Goal: Information Seeking & Learning: Learn about a topic

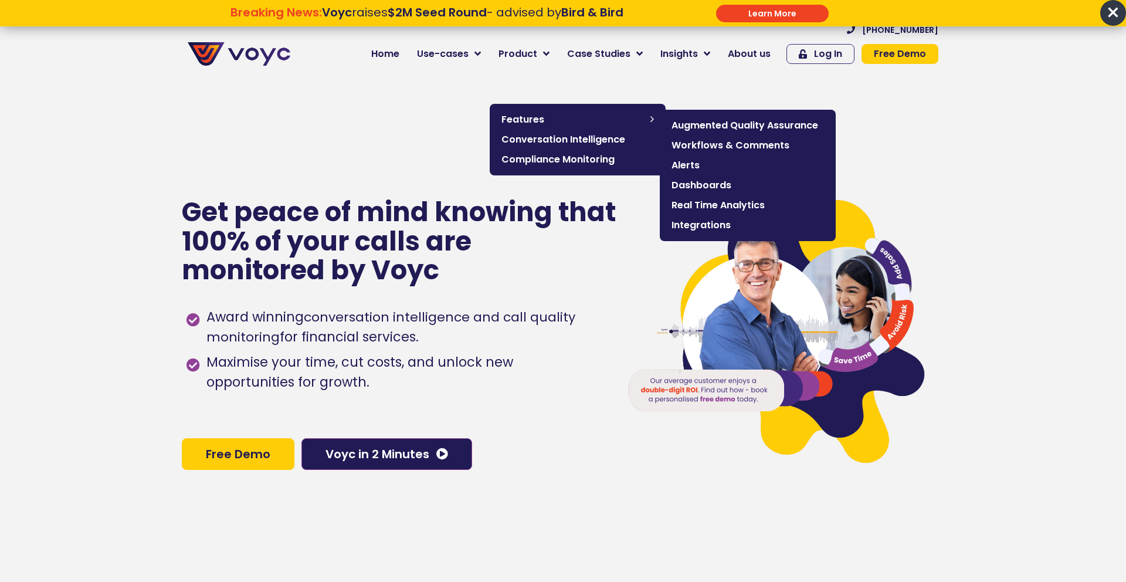
click at [702, 206] on span "Real Time Analytics" at bounding box center [748, 205] width 153 height 14
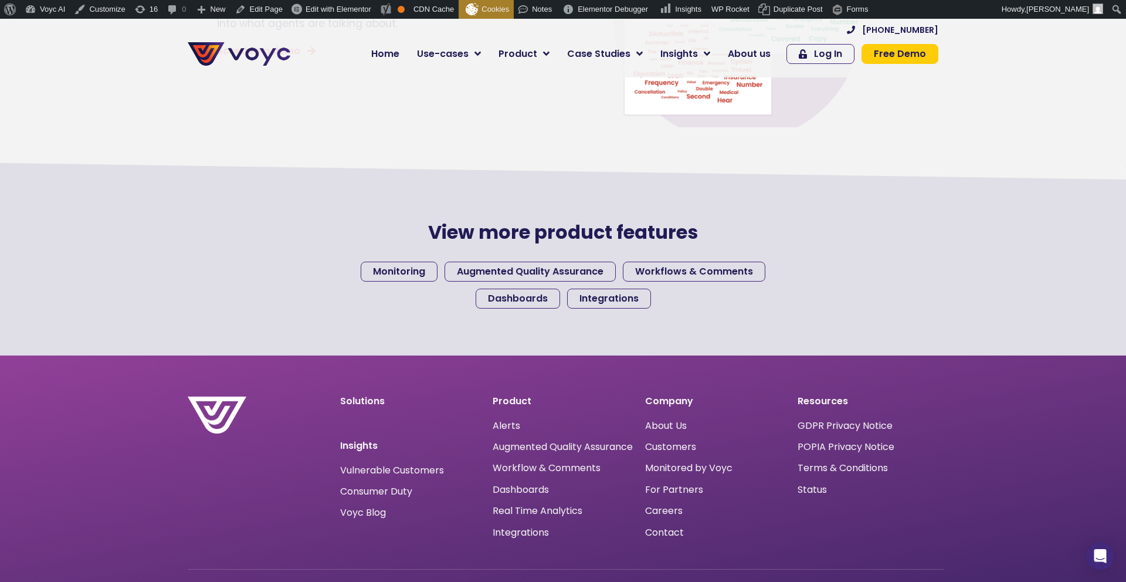
scroll to position [1149, 0]
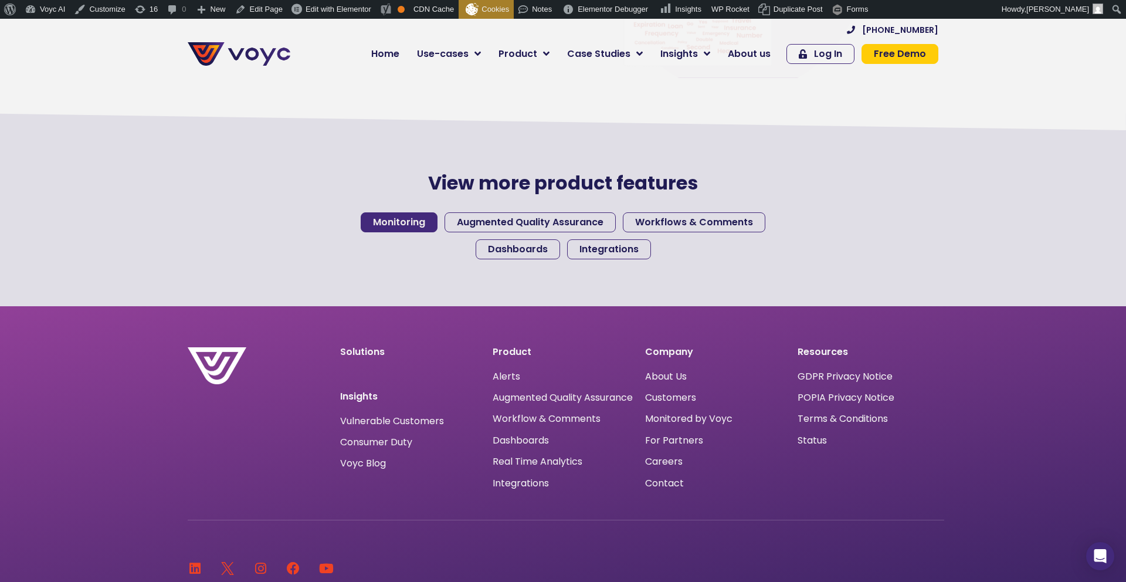
click at [402, 227] on span "Monitoring" at bounding box center [399, 222] width 52 height 9
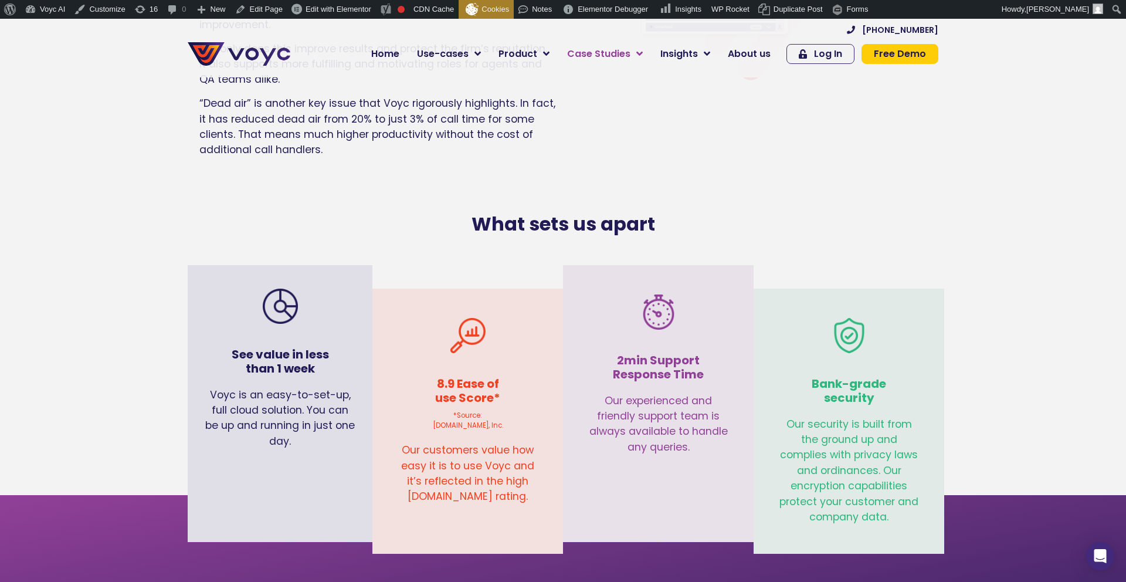
scroll to position [2921, 0]
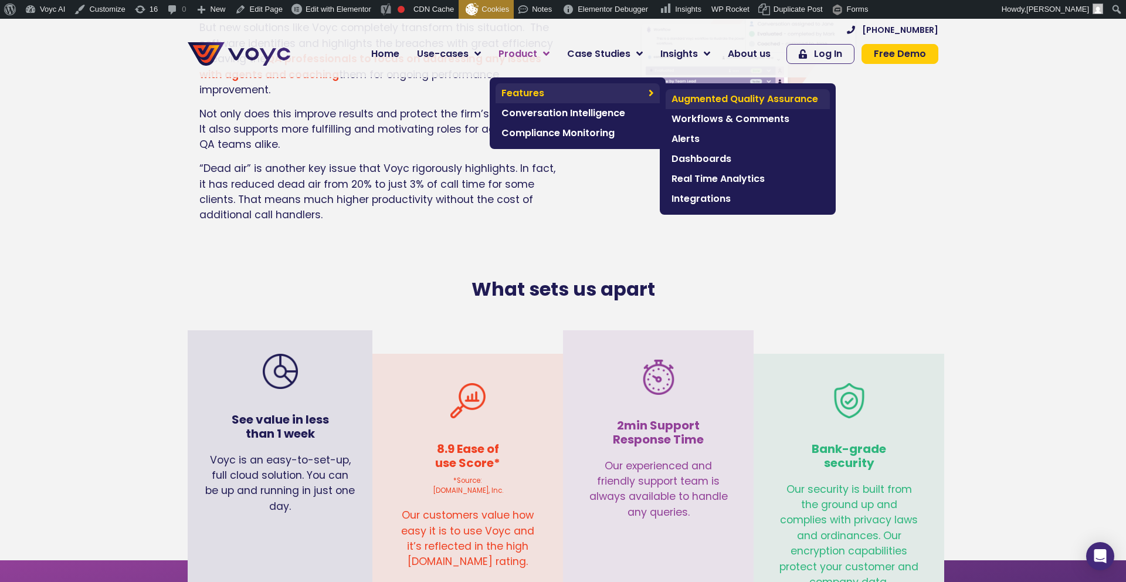
click at [709, 97] on span "Augmented Quality Assurance" at bounding box center [748, 99] width 153 height 14
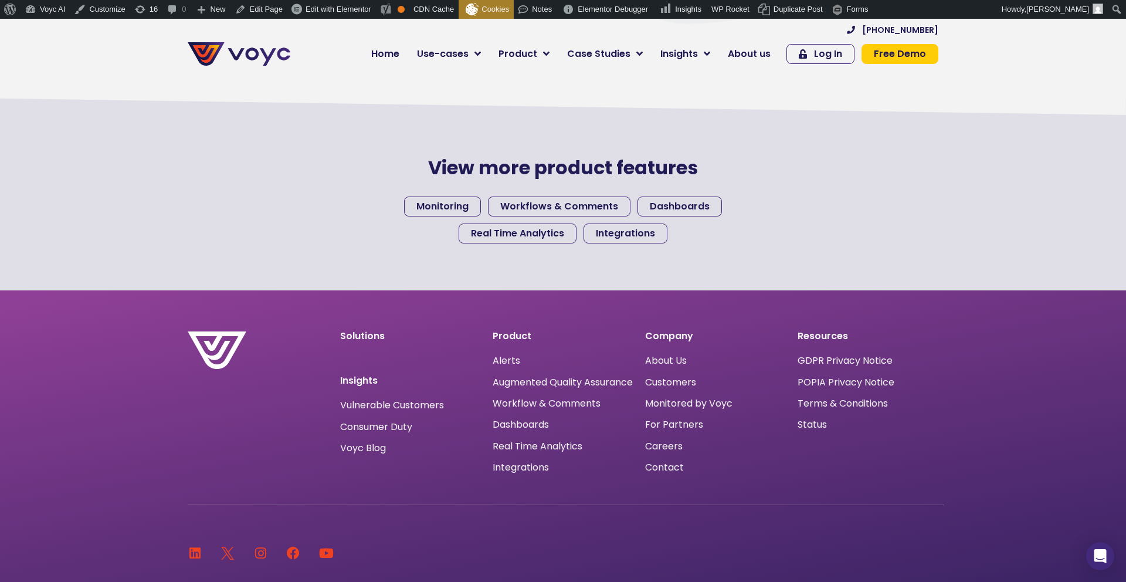
scroll to position [1198, 0]
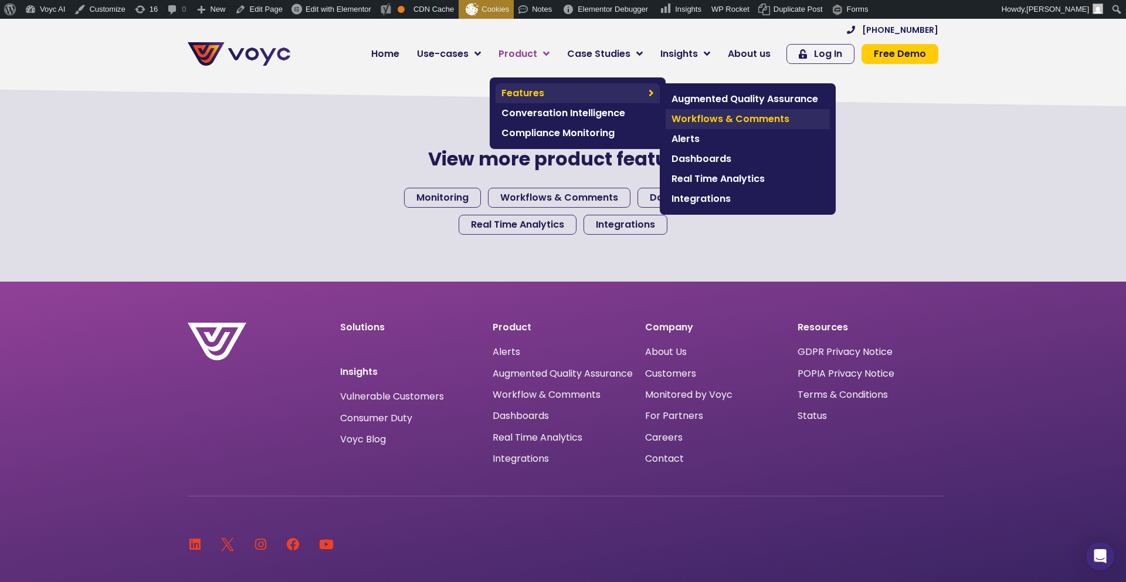
click at [705, 115] on span "Workflows & Comments" at bounding box center [748, 119] width 153 height 14
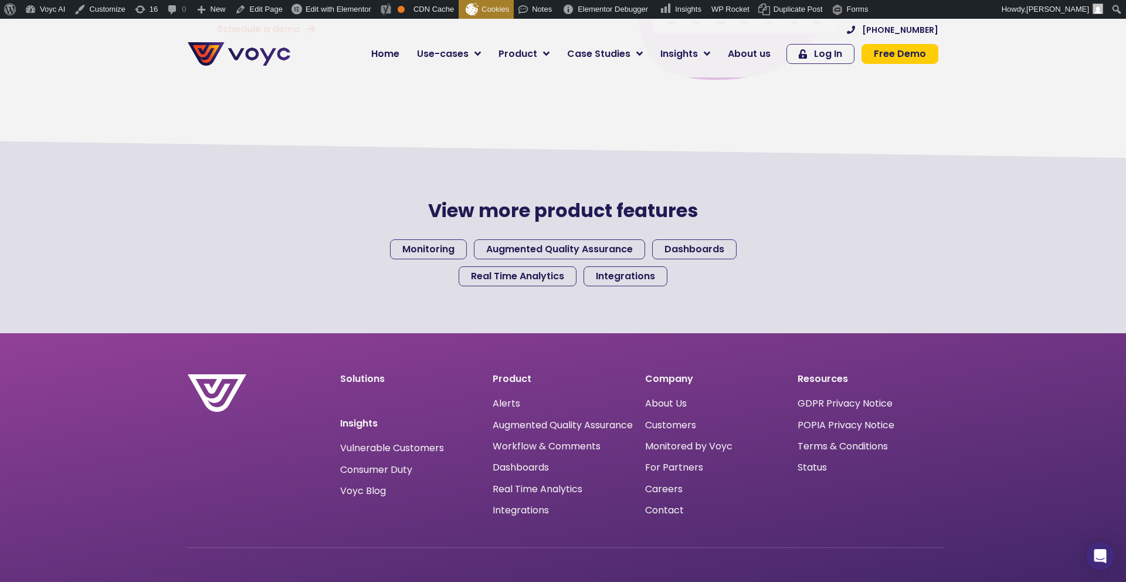
scroll to position [1059, 0]
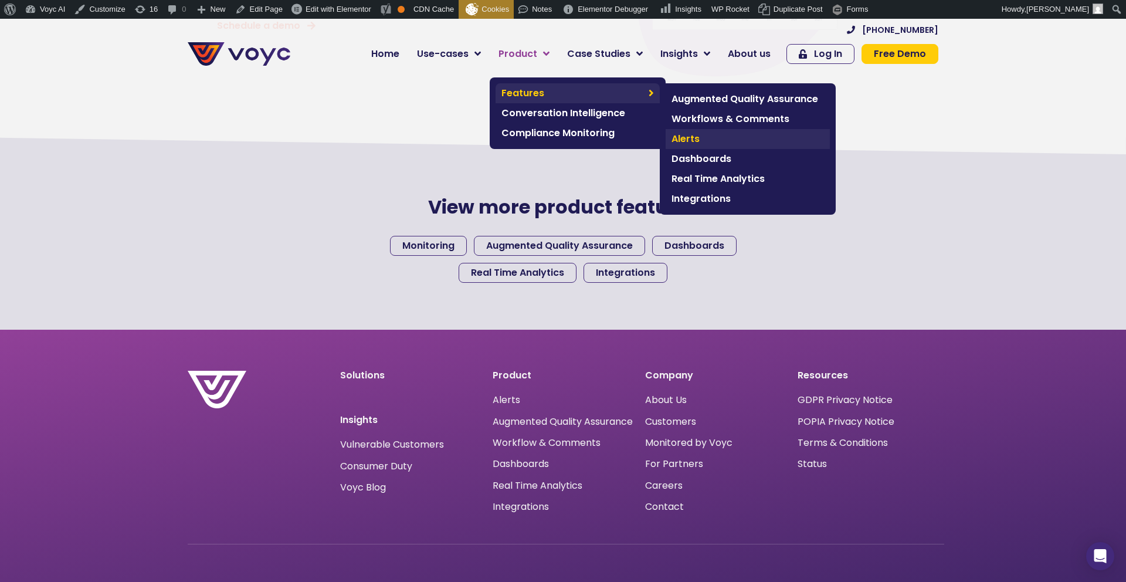
click at [695, 138] on span "Alerts" at bounding box center [748, 139] width 153 height 14
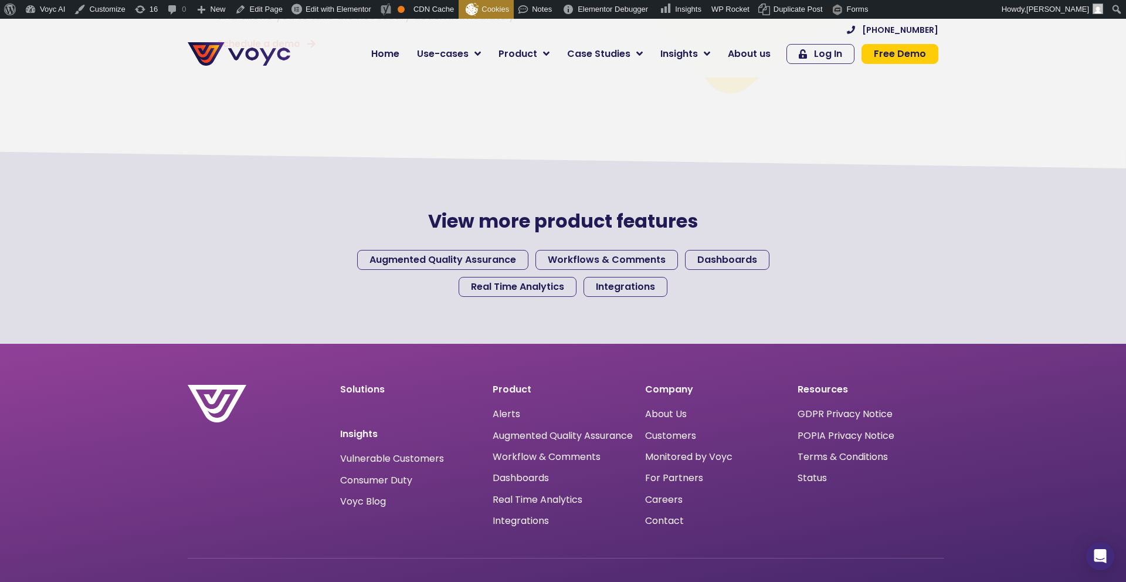
scroll to position [1794, 0]
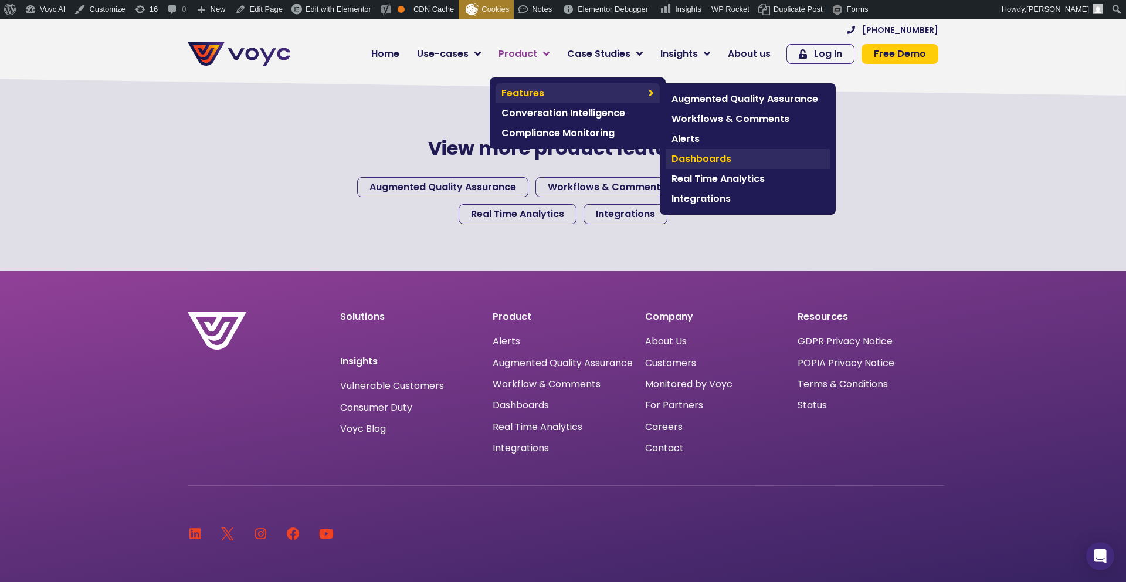
click at [690, 158] on span "Dashboards" at bounding box center [748, 159] width 153 height 14
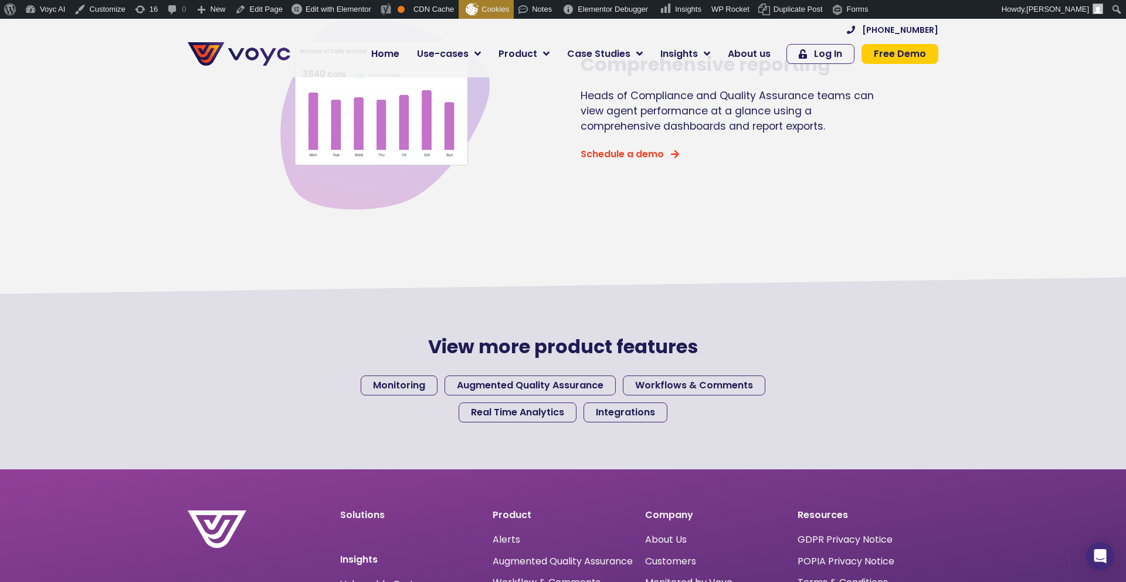
scroll to position [1282, 0]
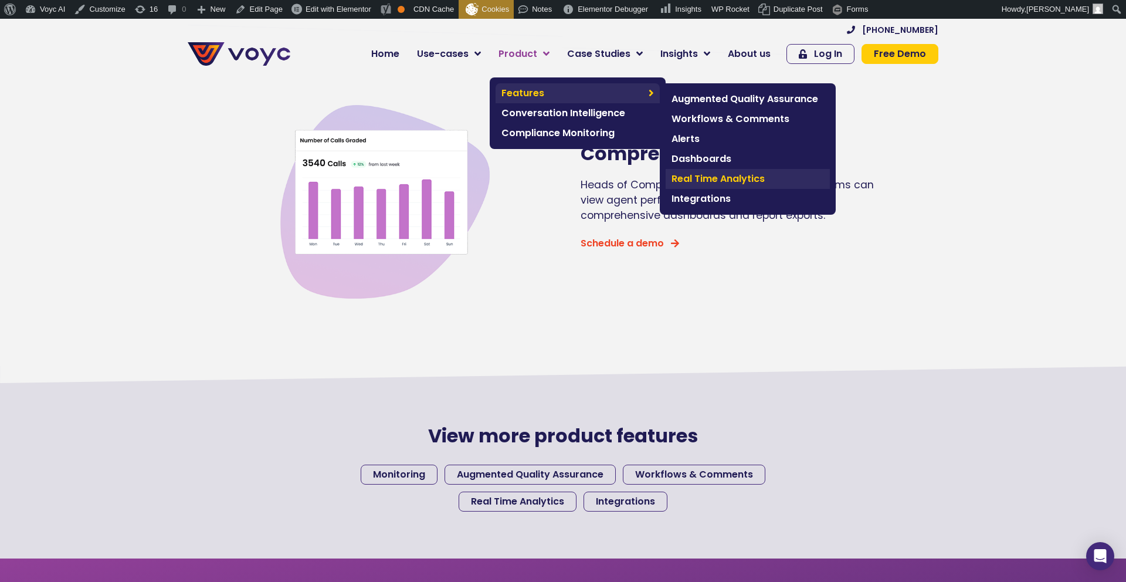
click at [684, 177] on span "Real Time Analytics" at bounding box center [748, 179] width 153 height 14
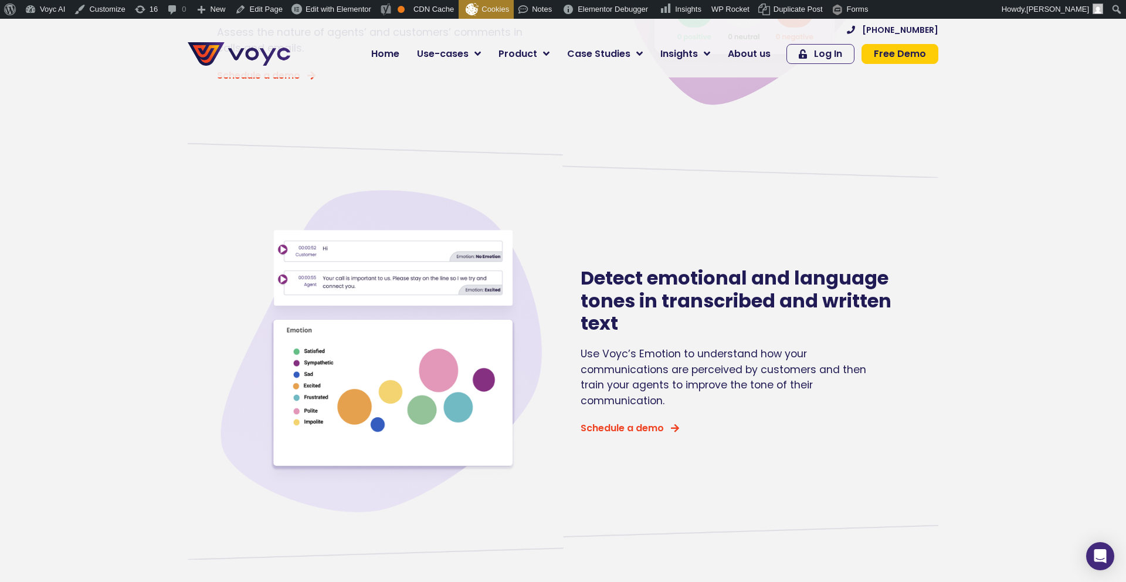
scroll to position [305, 0]
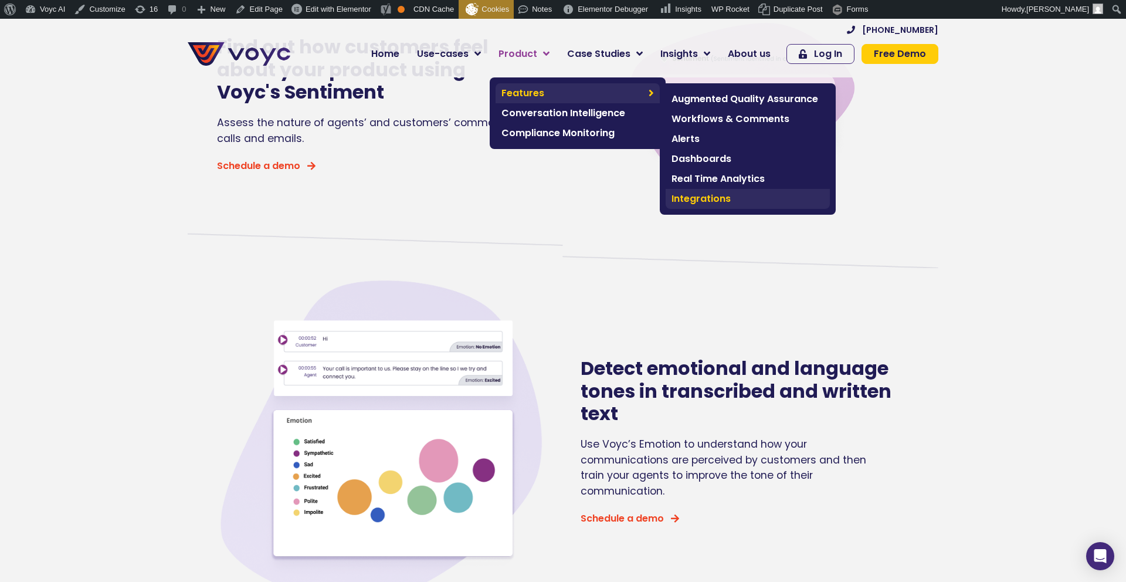
click at [692, 203] on span "Integrations" at bounding box center [748, 199] width 153 height 14
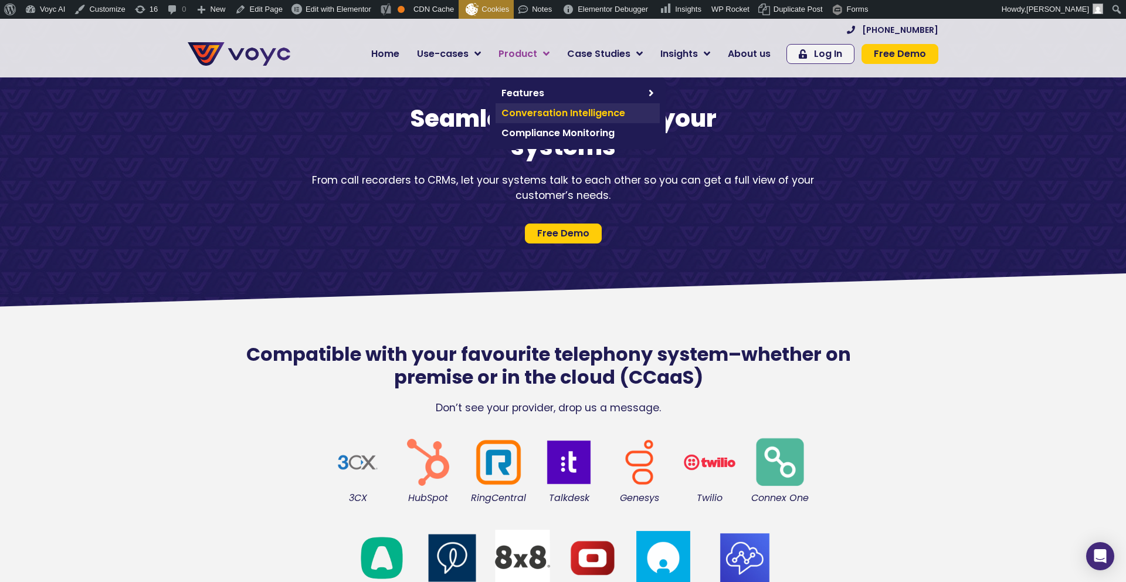
click at [583, 112] on span "Conversation Intelligence" at bounding box center [578, 113] width 153 height 14
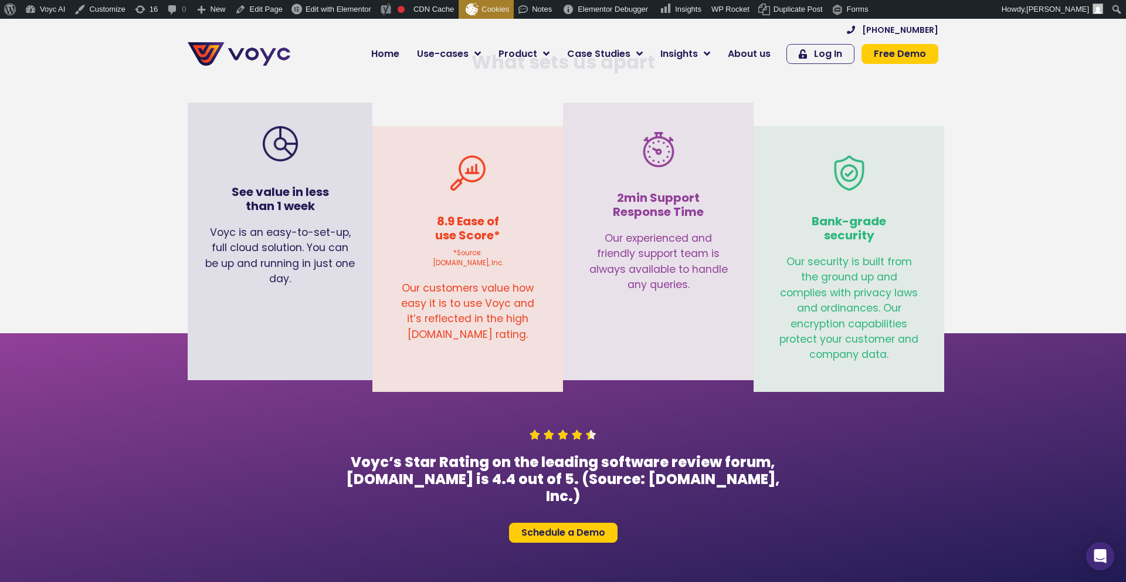
scroll to position [3104, 0]
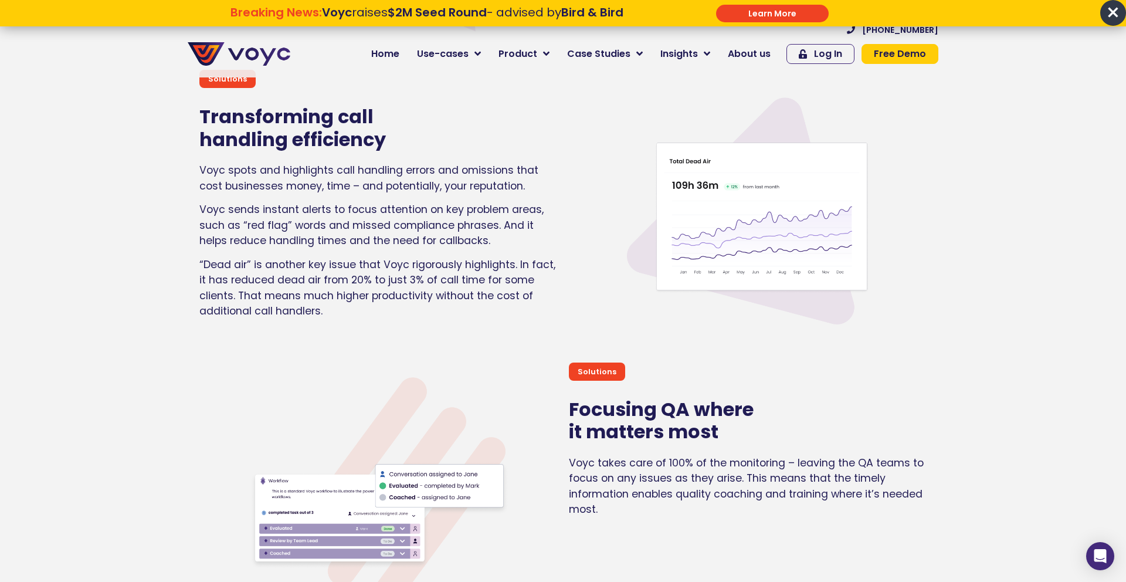
scroll to position [3284, 0]
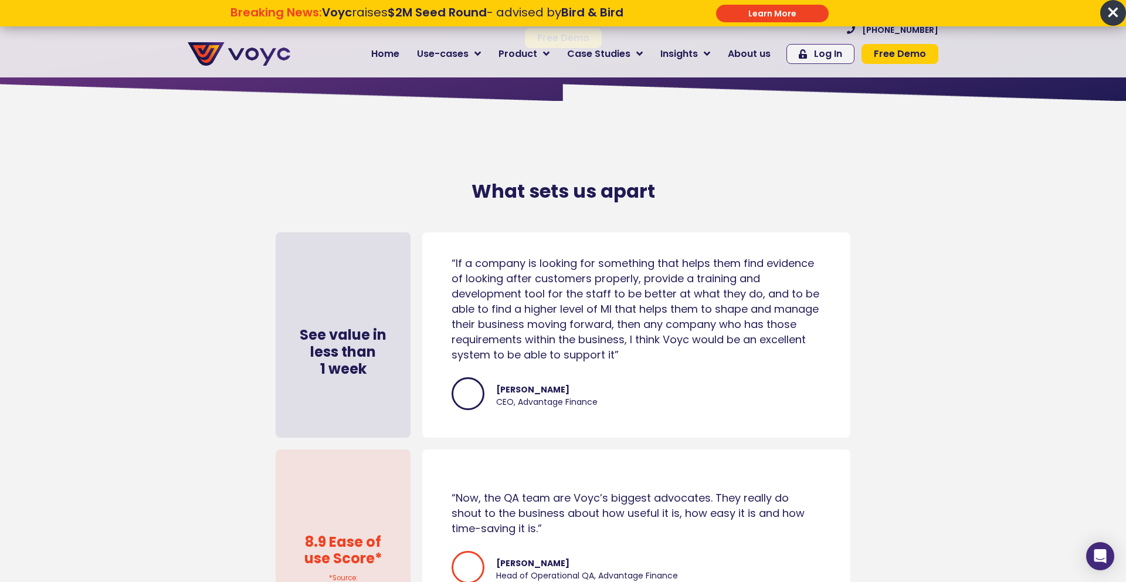
scroll to position [5753, 0]
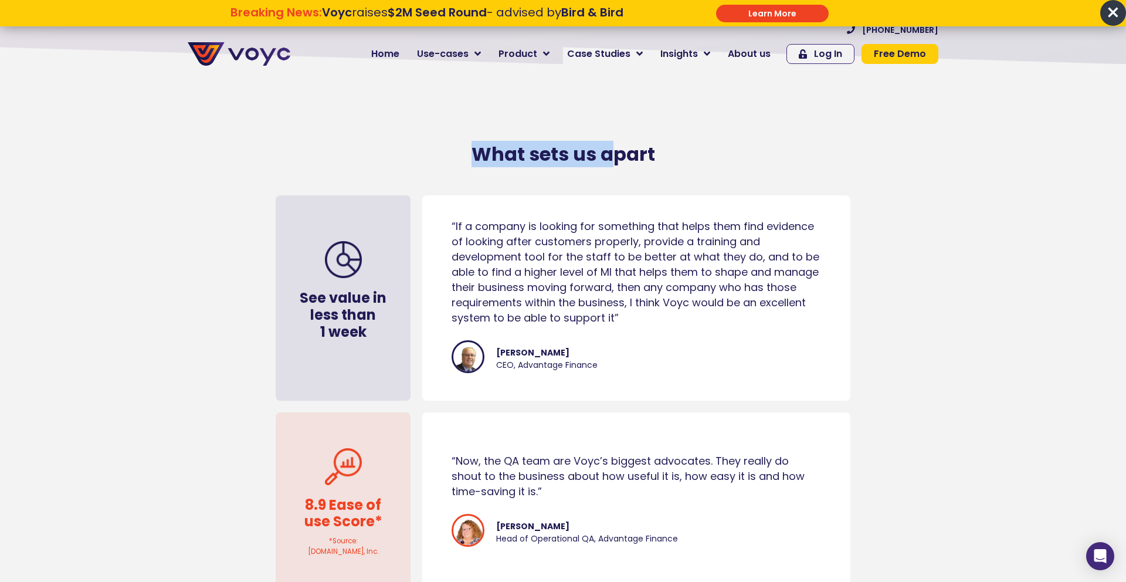
drag, startPoint x: 475, startPoint y: 155, endPoint x: 618, endPoint y: 157, distance: 142.6
click at [618, 157] on h2 "What sets us apart" at bounding box center [563, 154] width 669 height 22
click at [658, 160] on h2 "What sets us apart" at bounding box center [563, 154] width 669 height 22
drag, startPoint x: 658, startPoint y: 160, endPoint x: 447, endPoint y: 143, distance: 211.9
click at [447, 143] on h2 "What sets us apart" at bounding box center [563, 154] width 669 height 22
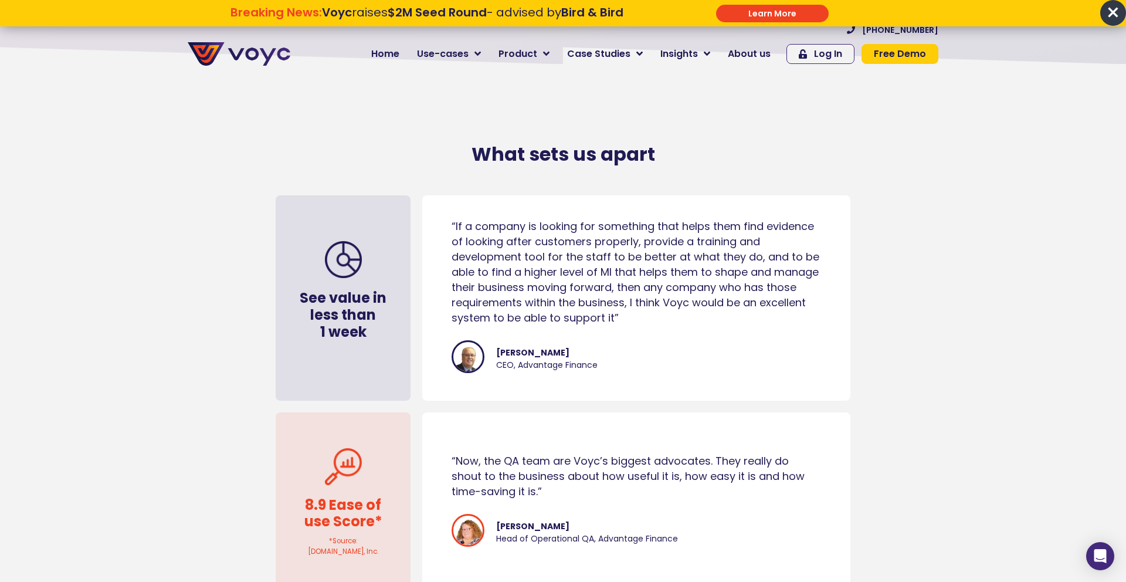
click at [367, 294] on h4 "See value in less than 1 week" at bounding box center [343, 315] width 100 height 50
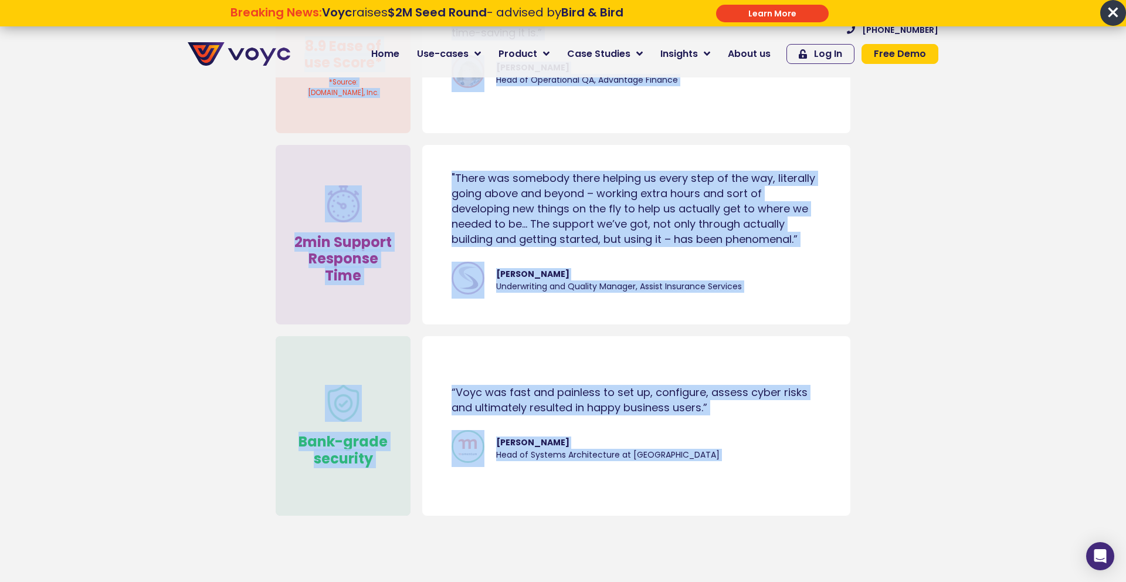
scroll to position [6263, 0]
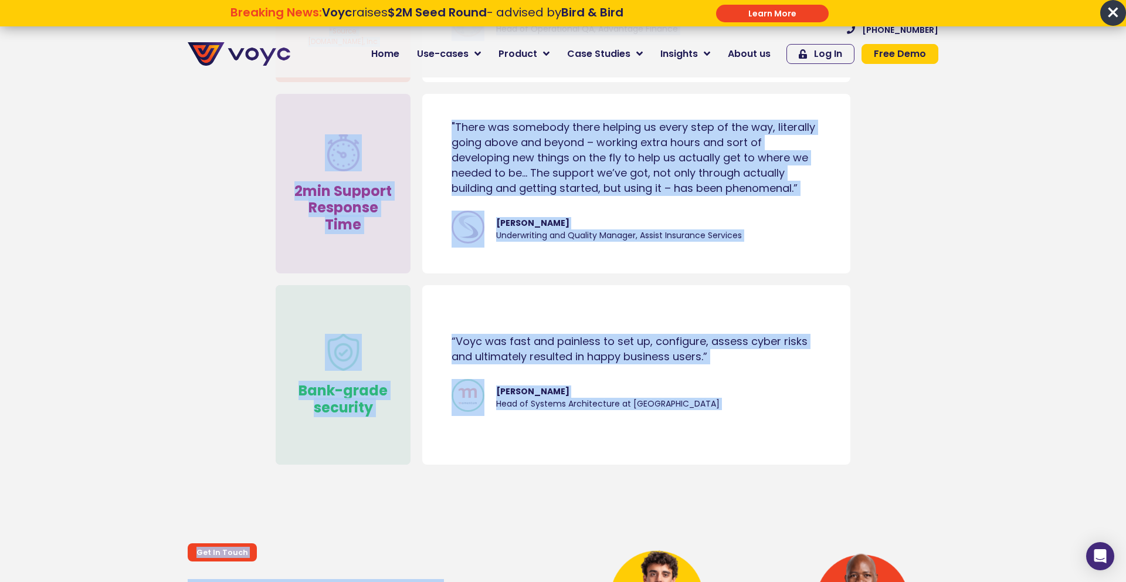
drag, startPoint x: 311, startPoint y: 123, endPoint x: 706, endPoint y: 482, distance: 533.2
copy div "See value in less than 1 week “If a company is looking for something that helps…"
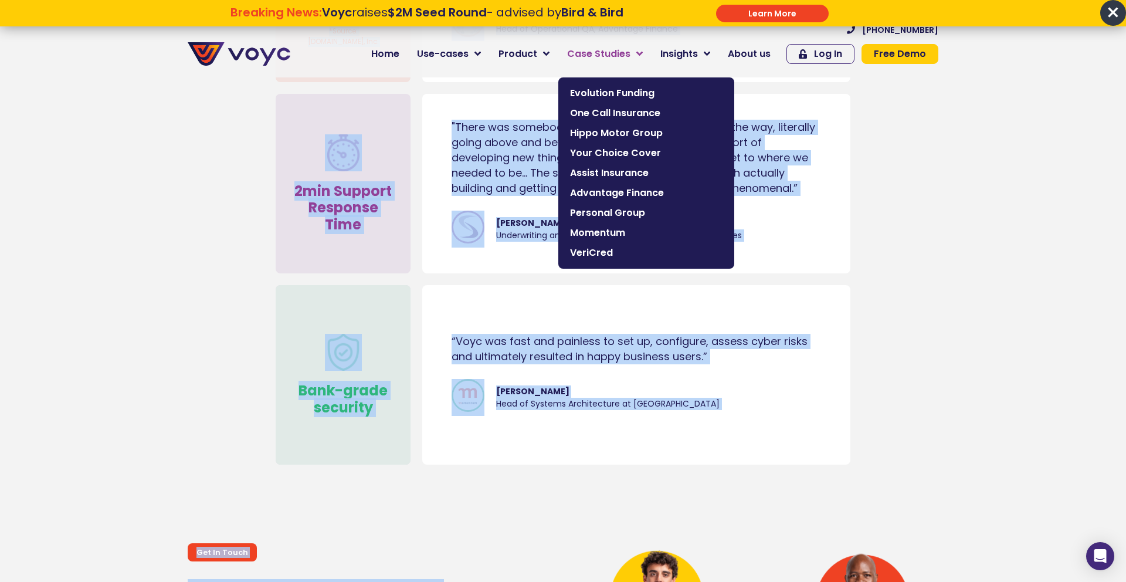
click at [588, 59] on span "Case Studies" at bounding box center [598, 54] width 63 height 14
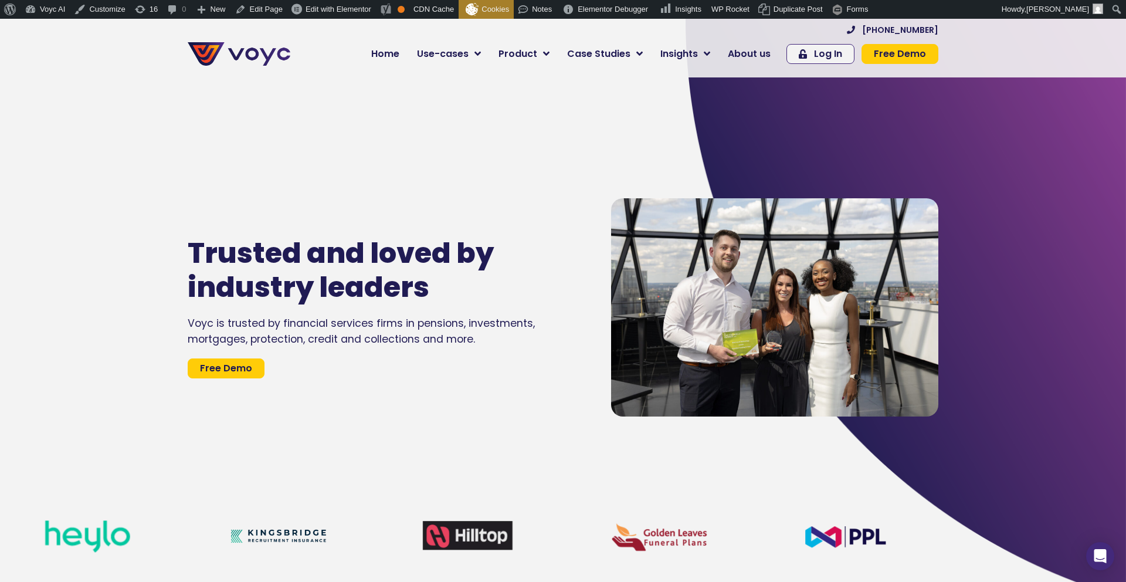
click at [220, 145] on div "Trusted and loved by industry leaders Voyc is trusted by financial services fir…" at bounding box center [388, 307] width 412 height 582
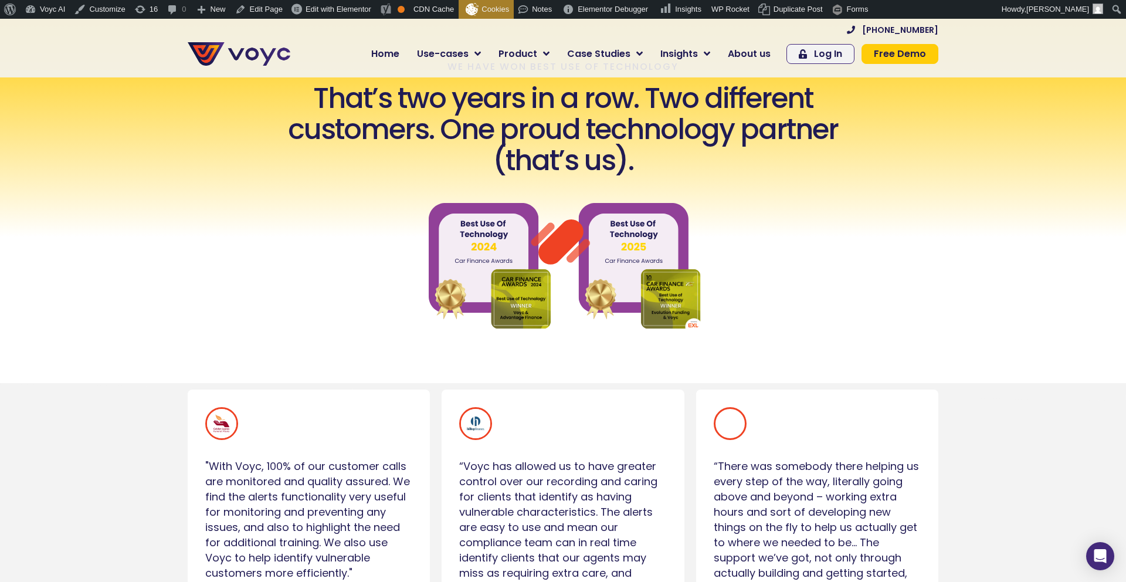
scroll to position [490, 0]
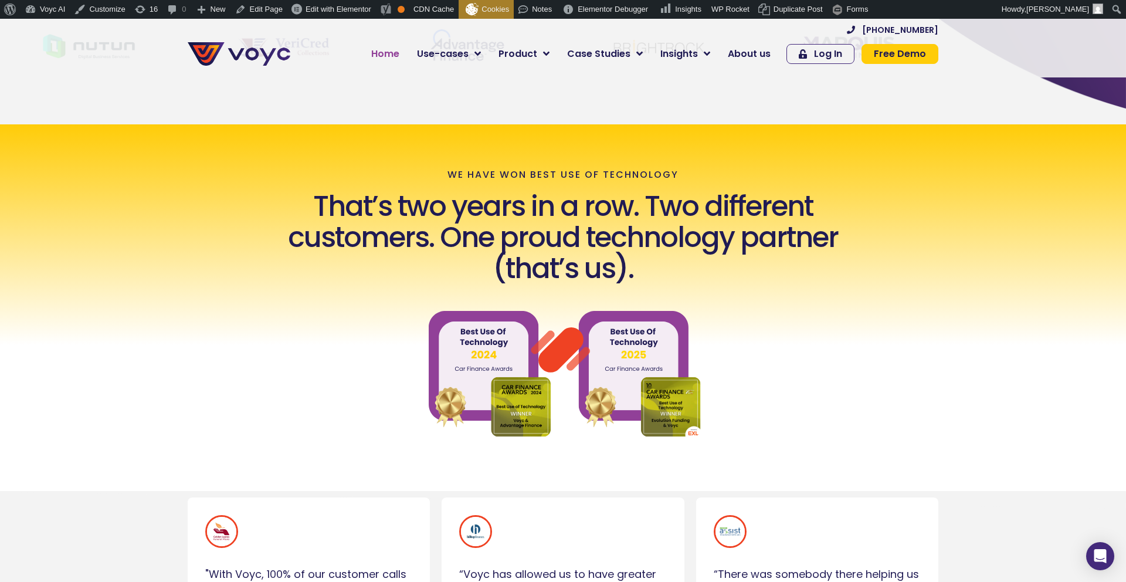
click at [381, 55] on span "Home" at bounding box center [385, 54] width 28 height 14
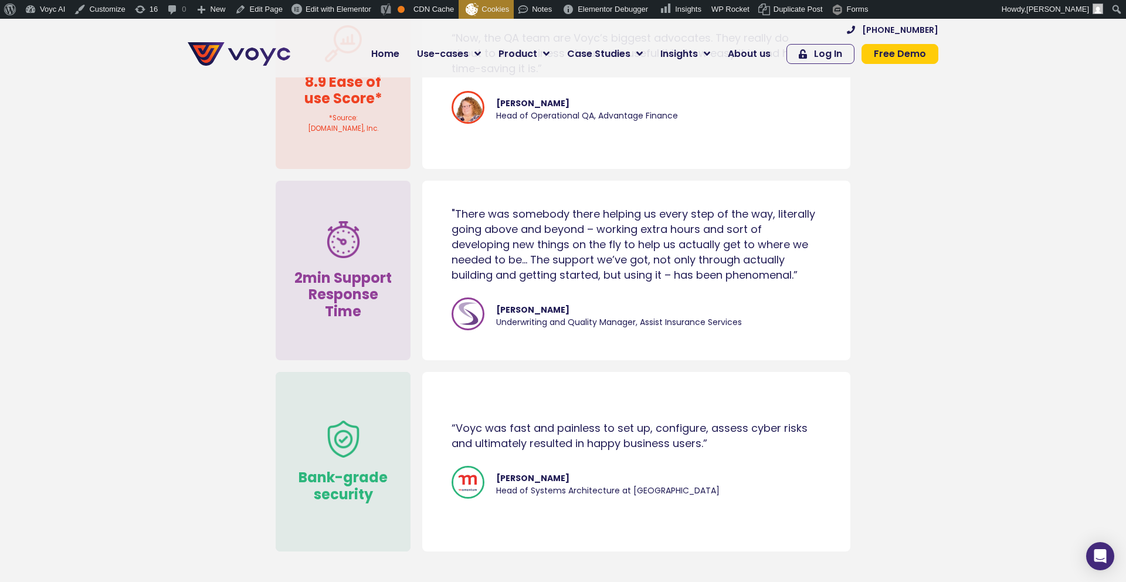
scroll to position [6151, 0]
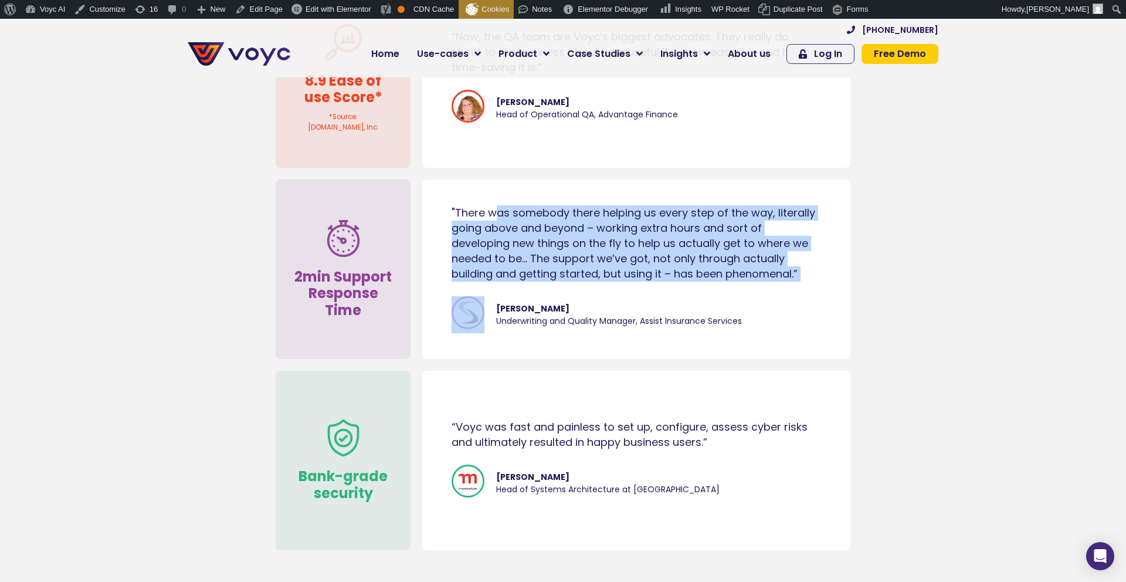
drag, startPoint x: 456, startPoint y: 212, endPoint x: 805, endPoint y: 279, distance: 355.4
click at [815, 297] on div ""There was somebody there helping us every step of the way, literally going abo…" at bounding box center [637, 269] width 370 height 128
click at [810, 274] on div ""There was somebody there helping us every step of the way, literally going abo…" at bounding box center [637, 243] width 370 height 76
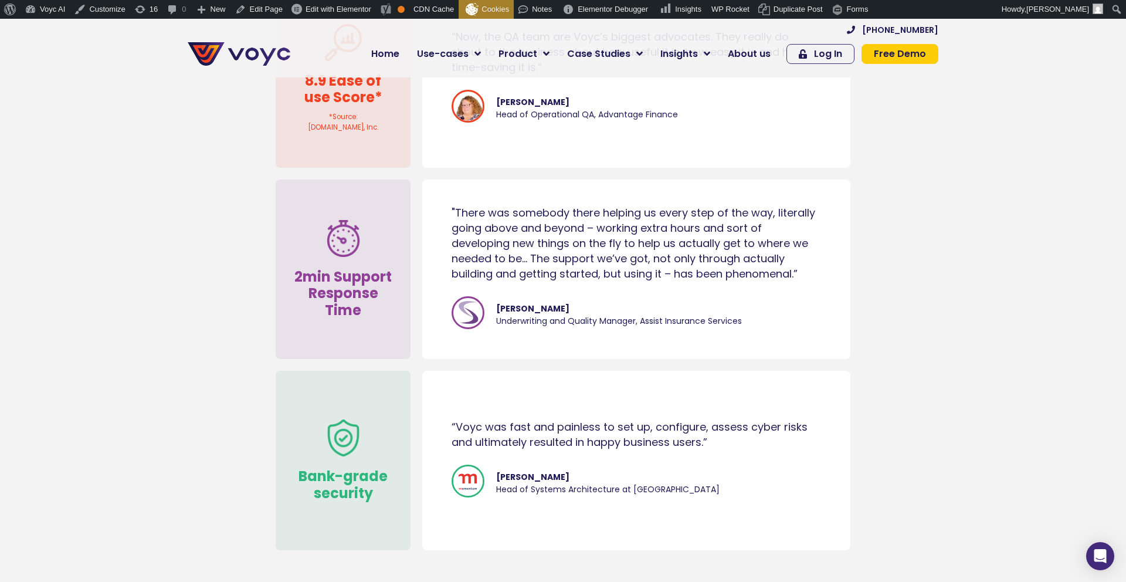
drag, startPoint x: 814, startPoint y: 273, endPoint x: 447, endPoint y: 195, distance: 375.3
click at [447, 195] on div ""There was somebody there helping us every step of the way, literally going abo…" at bounding box center [636, 281] width 416 height 187
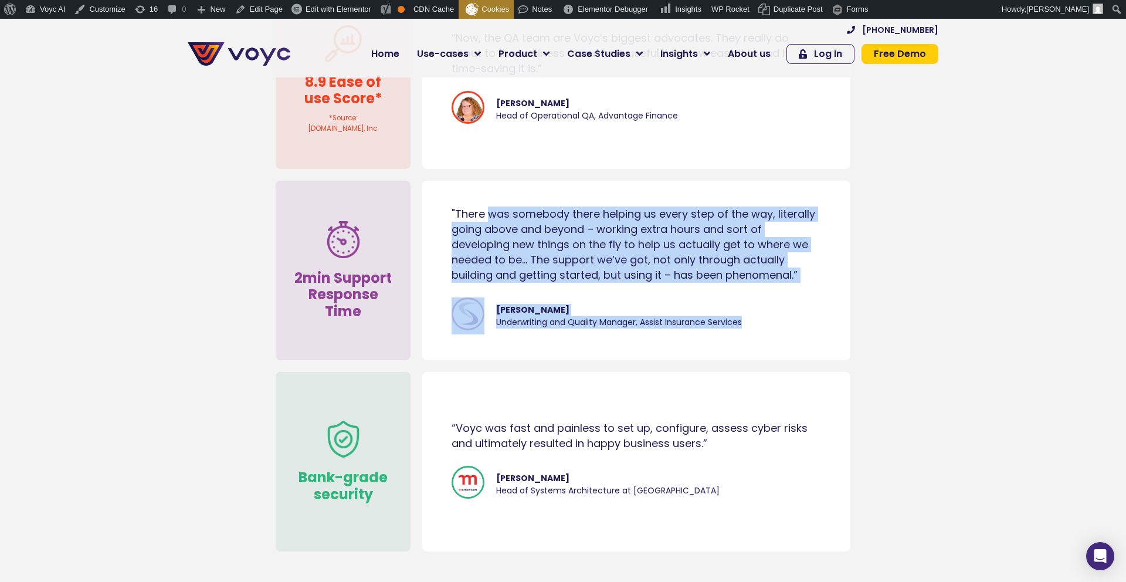
drag, startPoint x: 812, startPoint y: 329, endPoint x: 429, endPoint y: 208, distance: 401.5
click at [429, 208] on div ""There was somebody there helping us every step of the way, literally going abo…" at bounding box center [636, 282] width 416 height 187
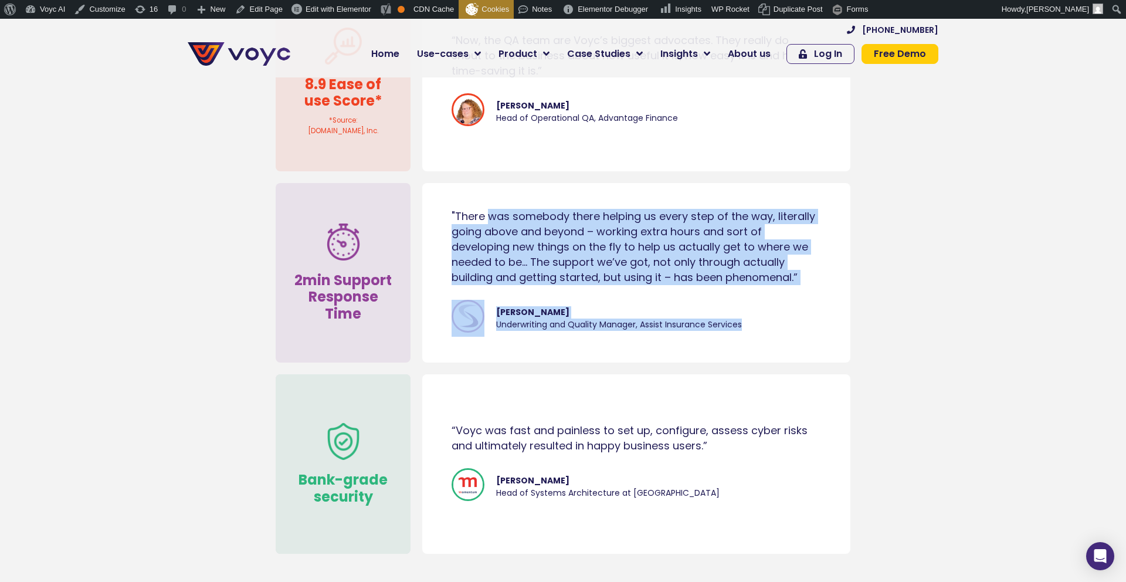
scroll to position [6149, 0]
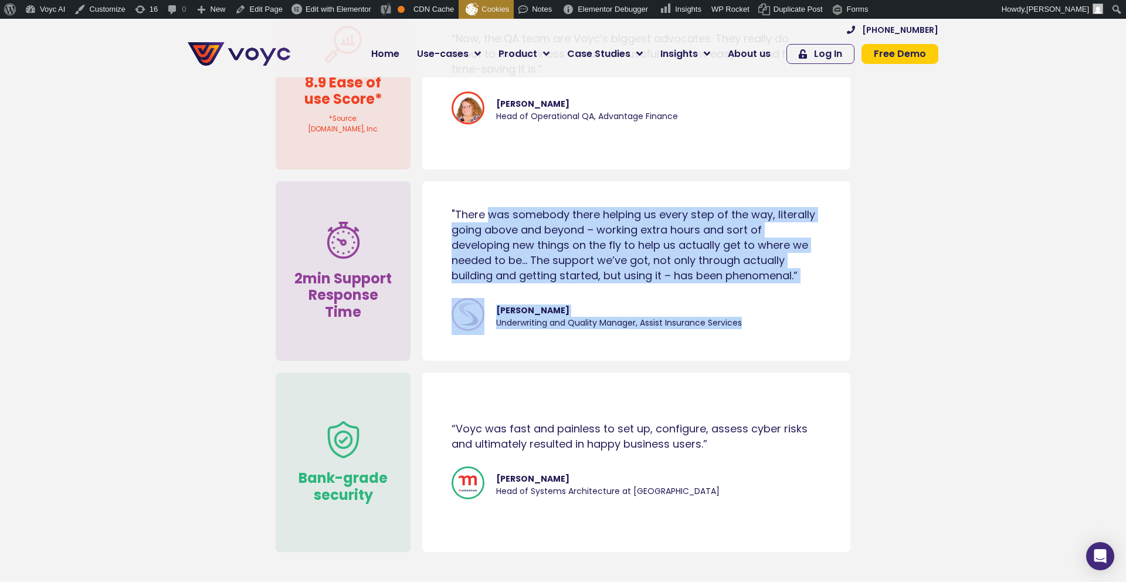
click at [439, 205] on div ""There was somebody there helping us every step of the way, literally going abo…" at bounding box center [636, 282] width 416 height 187
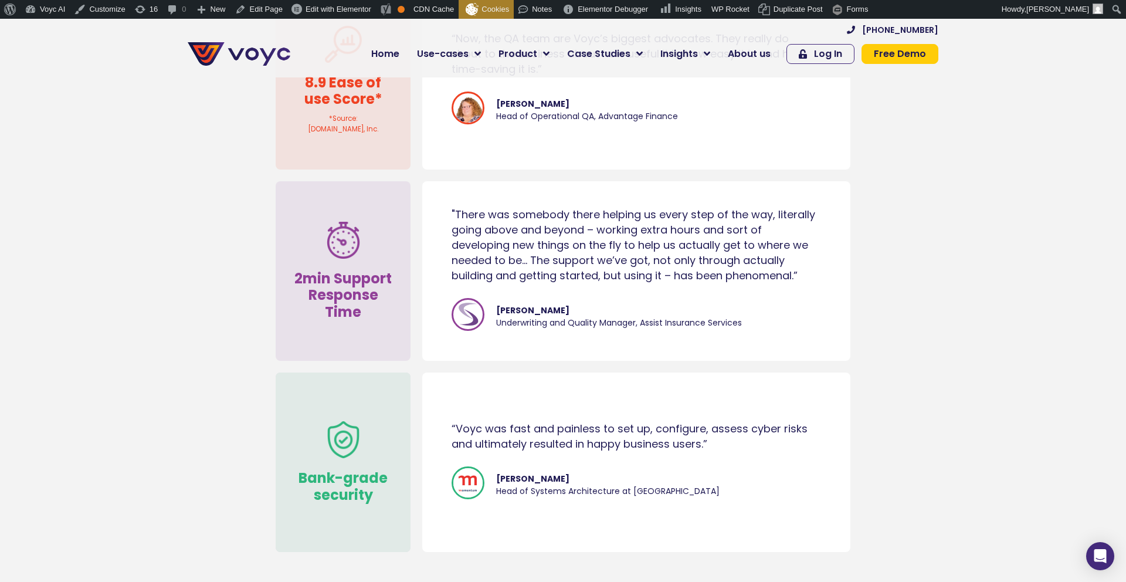
drag, startPoint x: 444, startPoint y: 206, endPoint x: 862, endPoint y: 273, distance: 423.0
click at [862, 273] on section "2min Support Response Time "There was somebody there helping us every step of t…" at bounding box center [563, 270] width 1126 height 191
copy div ""There was somebody there helping us every step of the way, literally going abo…"
click at [500, 310] on span "[PERSON_NAME]" at bounding box center [619, 310] width 246 height 12
drag, startPoint x: 497, startPoint y: 310, endPoint x: 588, endPoint y: 309, distance: 90.9
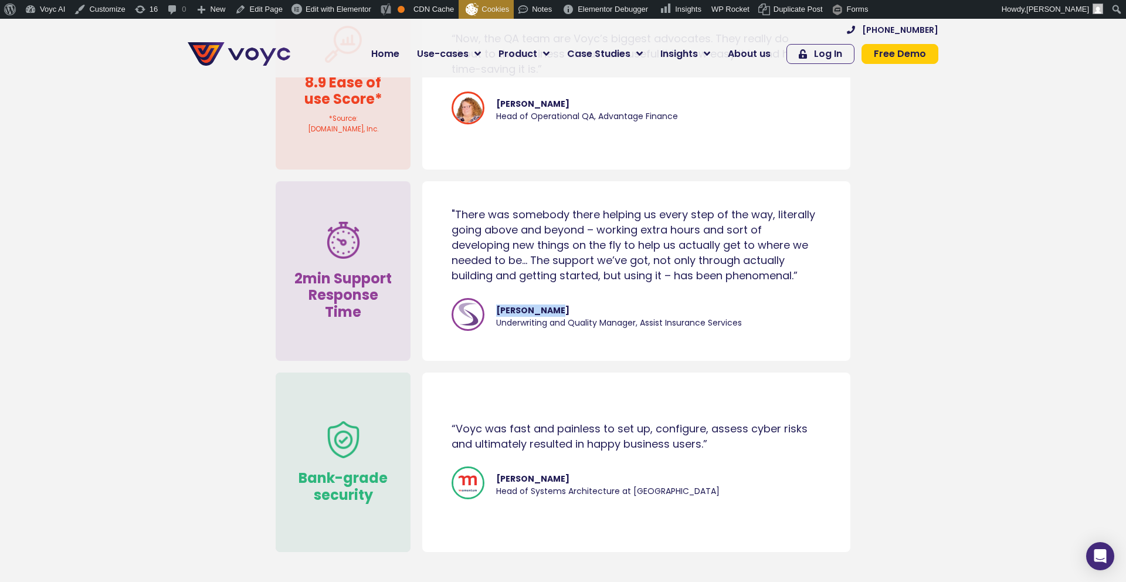
click at [588, 309] on span "[PERSON_NAME]" at bounding box center [619, 310] width 246 height 12
copy span "[PERSON_NAME]"
click at [506, 314] on span "[PERSON_NAME]" at bounding box center [619, 310] width 246 height 12
drag, startPoint x: 496, startPoint y: 310, endPoint x: 637, endPoint y: 322, distance: 141.3
click at [637, 322] on cite "Laura Warner Underwriting and Quality Manager, Assist Insurance Services" at bounding box center [619, 316] width 246 height 25
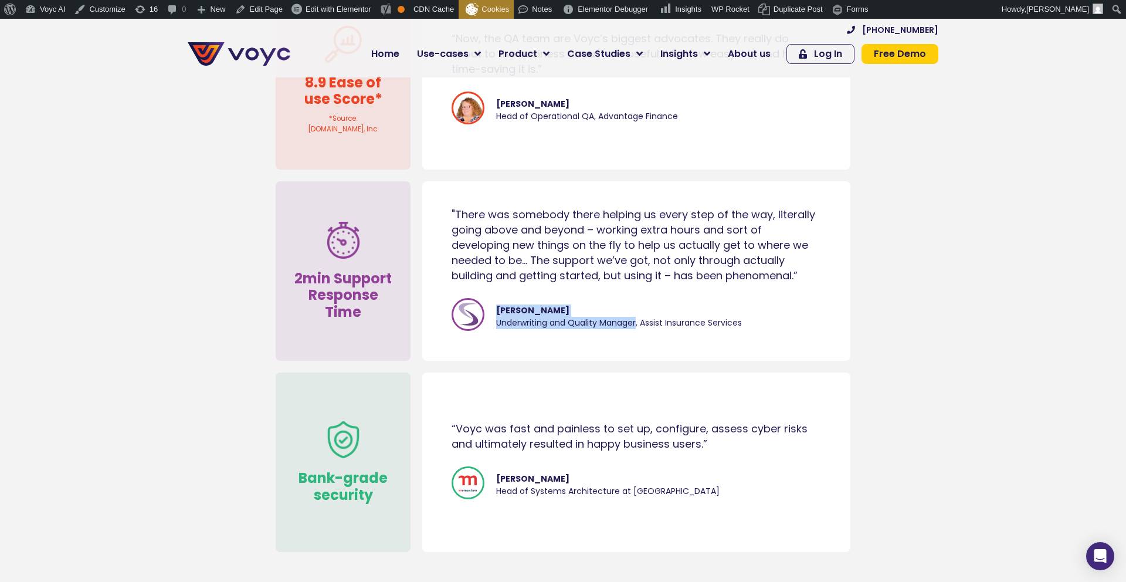
scroll to position [6152, 0]
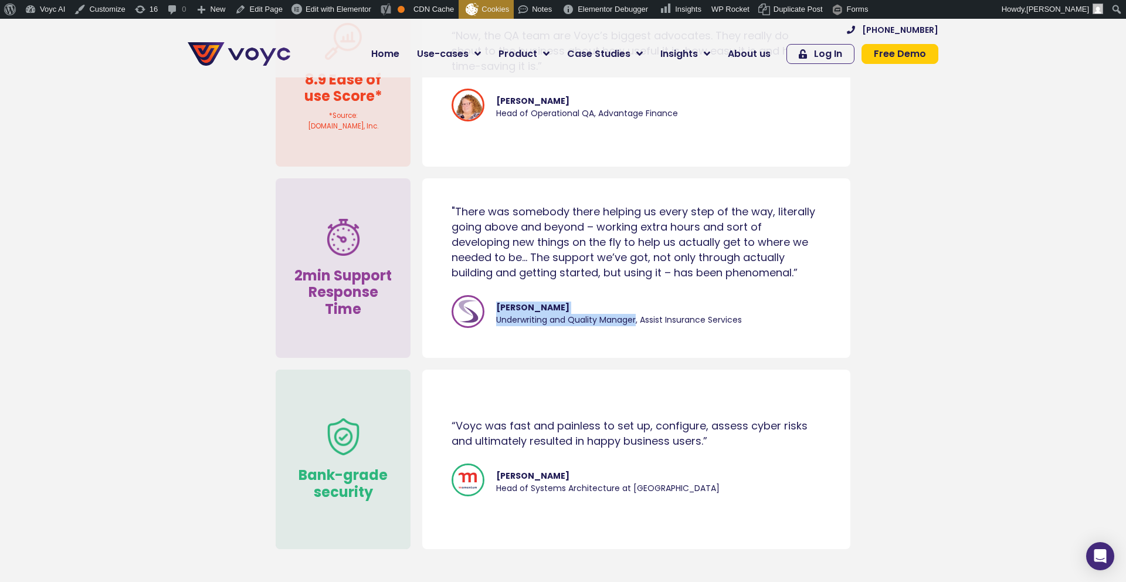
copy cite "Laura Warner Underwriting and Quality Manager"
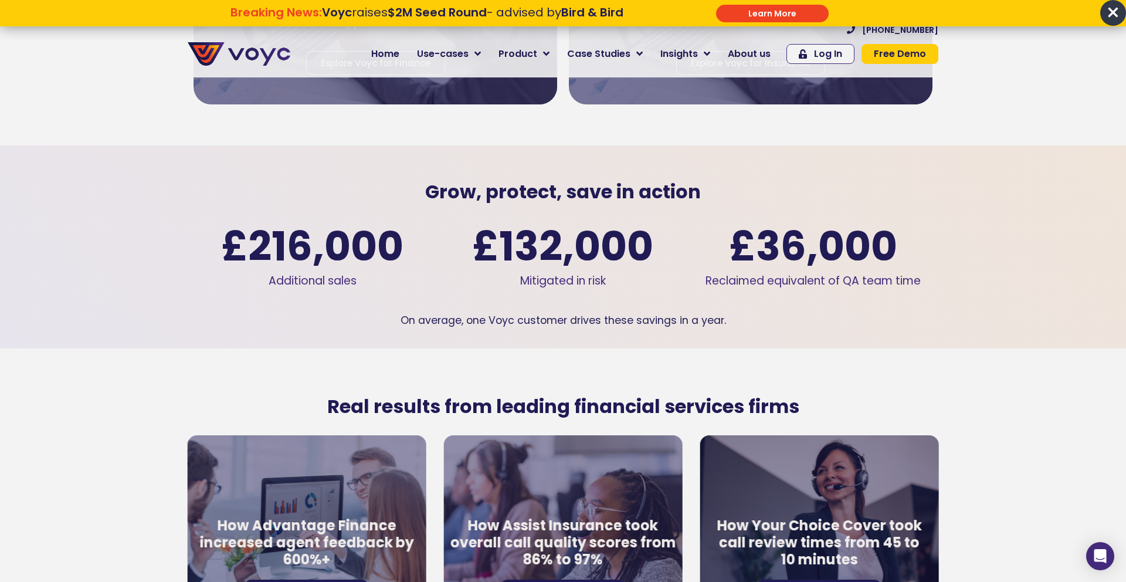
scroll to position [1788, 0]
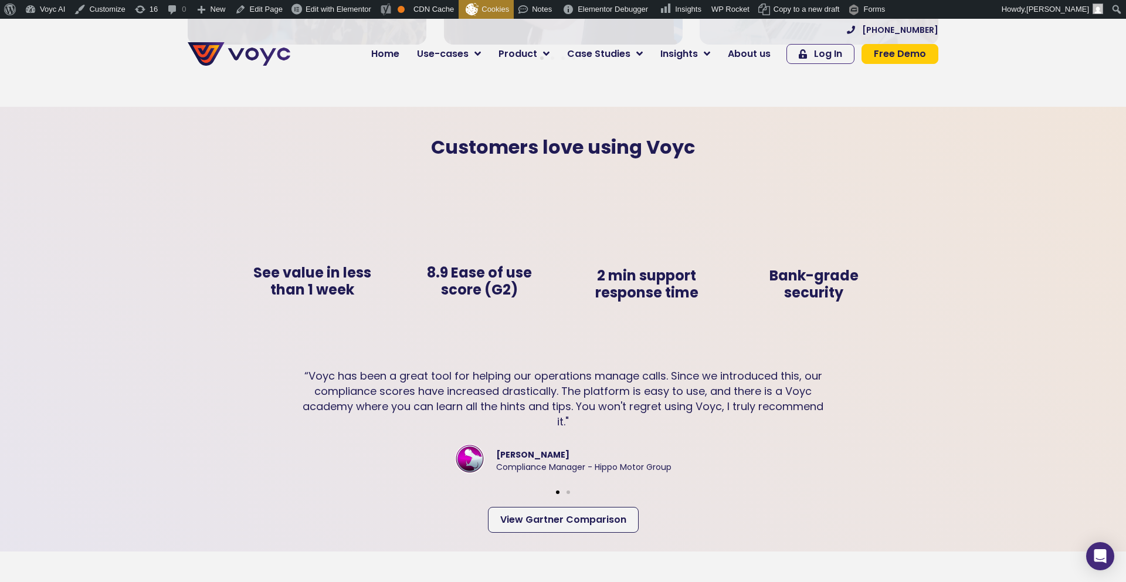
scroll to position [2361, 0]
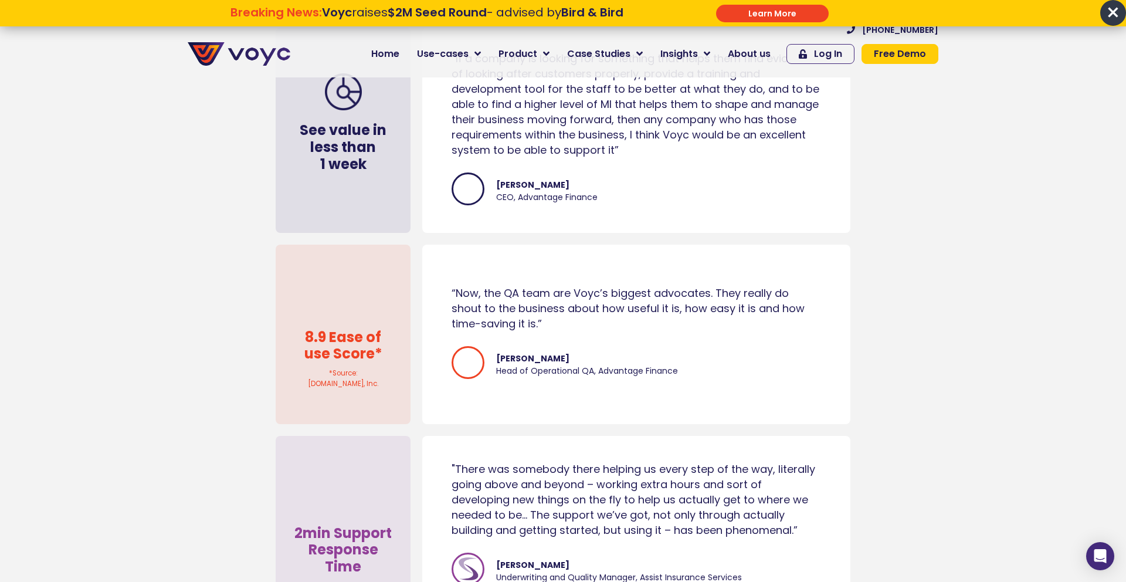
scroll to position [5971, 0]
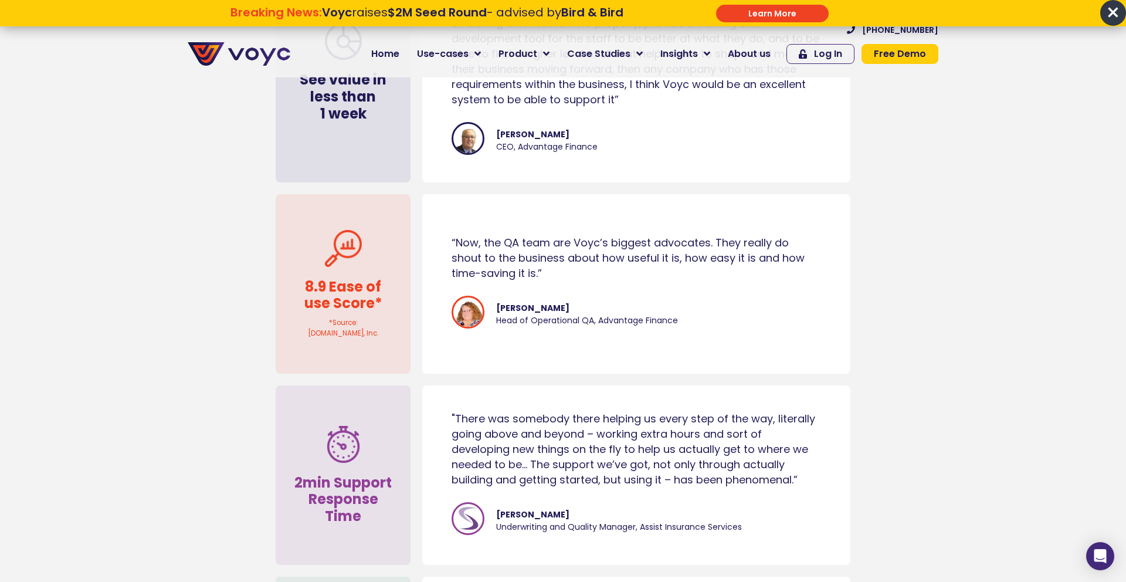
drag, startPoint x: 336, startPoint y: 327, endPoint x: 327, endPoint y: 323, distance: 10.2
click at [336, 327] on div "*Source: G2.com, Inc." at bounding box center [343, 328] width 123 height 21
drag, startPoint x: 326, startPoint y: 323, endPoint x: 362, endPoint y: 336, distance: 38.0
click at [368, 334] on div "*Source: G2.com, Inc." at bounding box center [343, 328] width 123 height 21
click at [361, 336] on div "*Source: G2.com, Inc." at bounding box center [343, 328] width 123 height 21
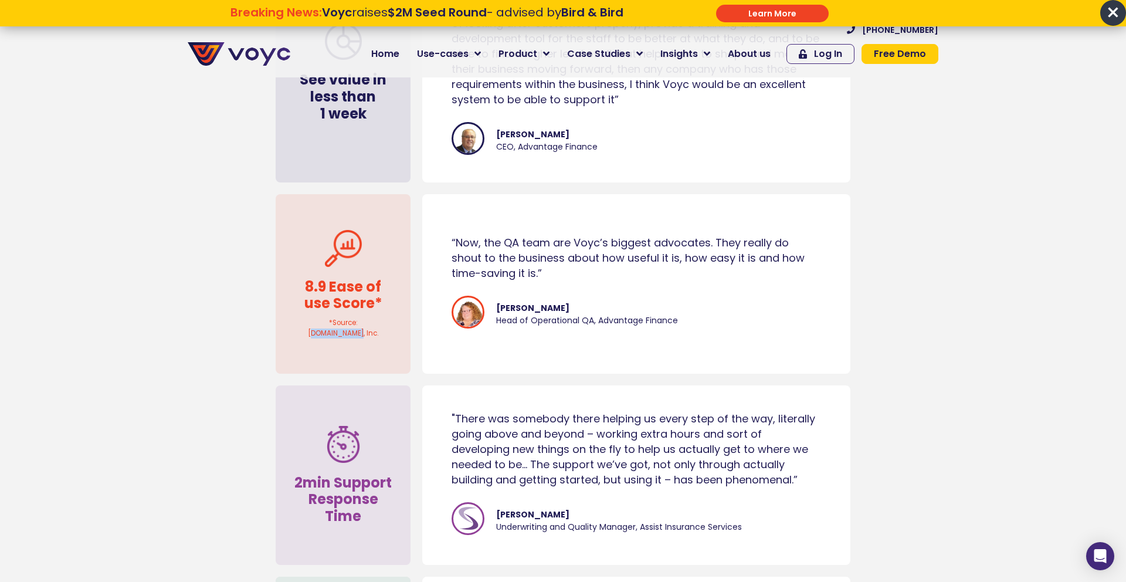
drag, startPoint x: 361, startPoint y: 336, endPoint x: 315, endPoint y: 334, distance: 46.4
click at [315, 334] on div "*Source: G2.com, Inc." at bounding box center [343, 328] width 123 height 21
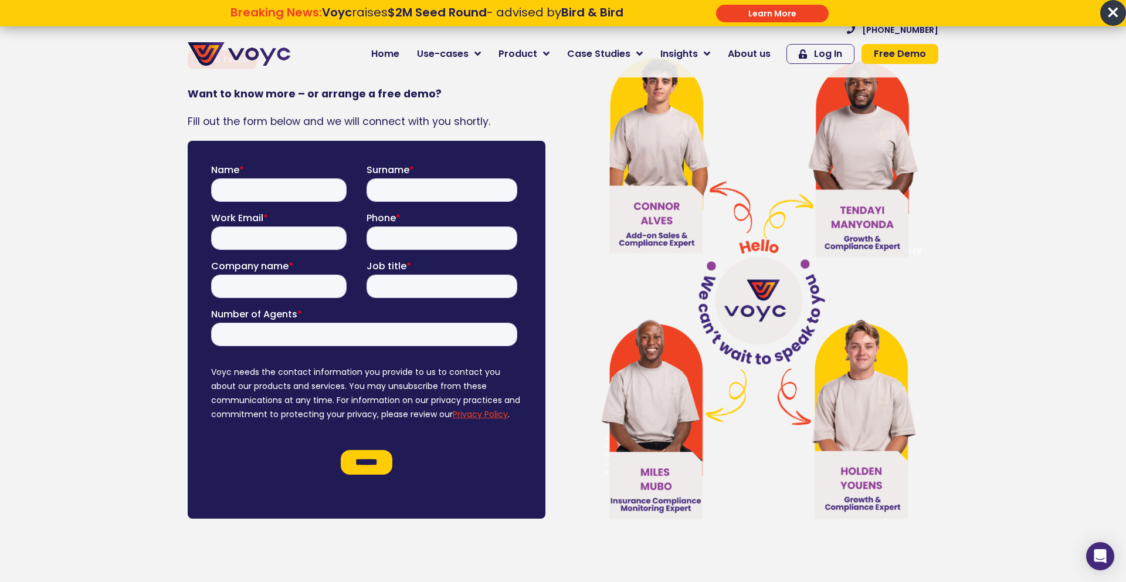
scroll to position [6755, 0]
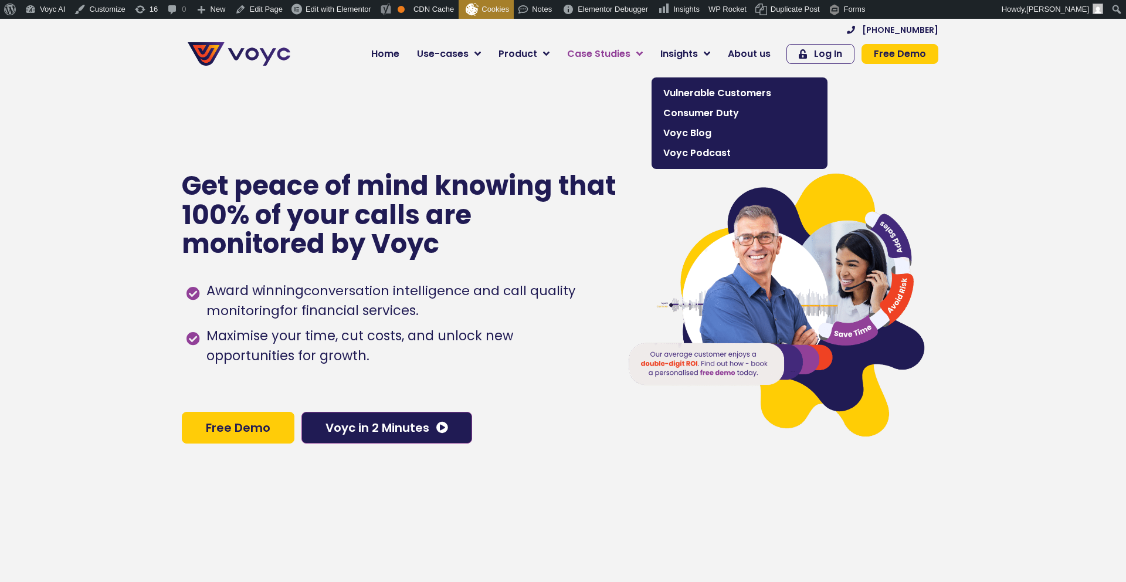
click at [605, 52] on span "Case Studies" at bounding box center [598, 54] width 63 height 14
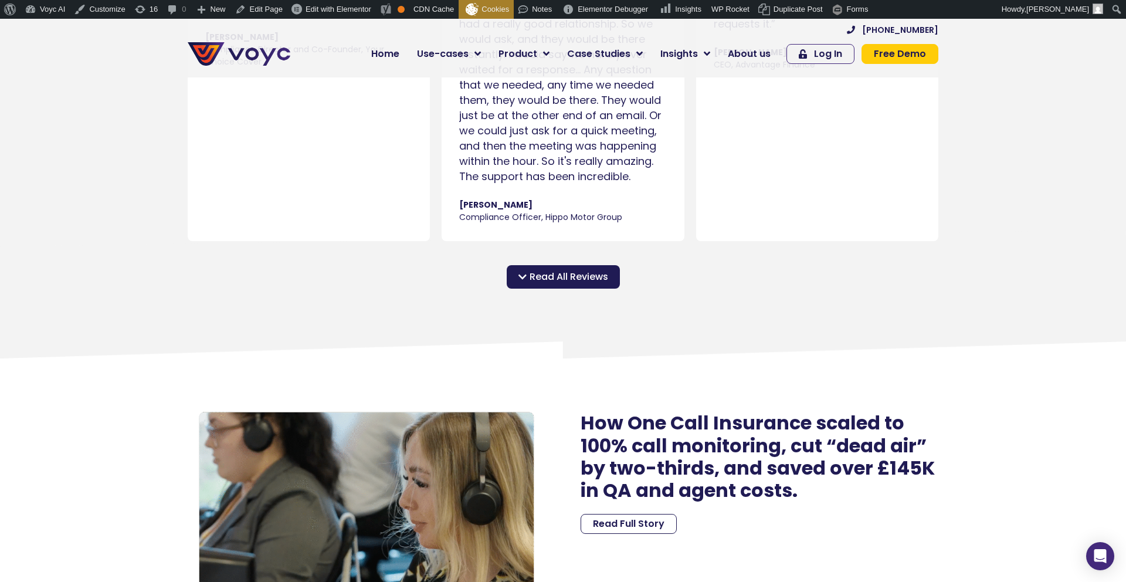
scroll to position [1490, 0]
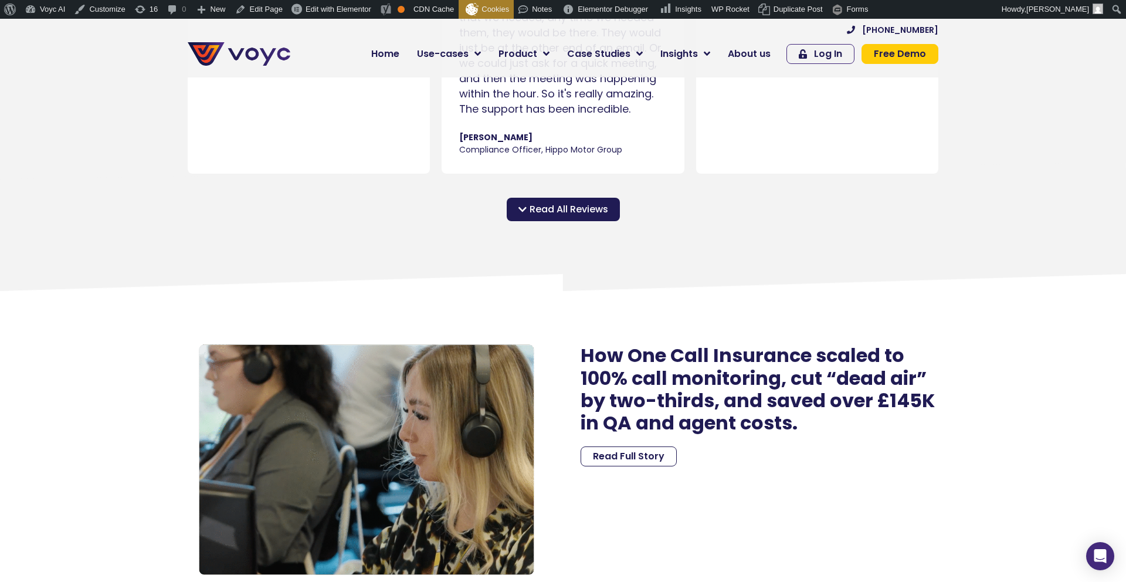
click at [583, 208] on span "Read All Reviews" at bounding box center [569, 209] width 79 height 14
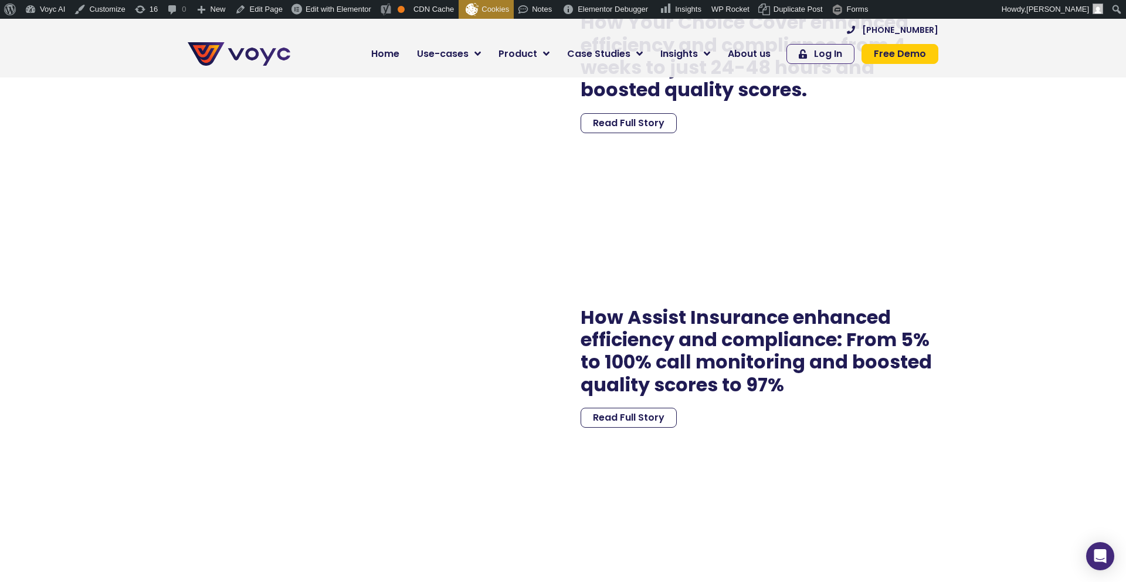
scroll to position [5444, 0]
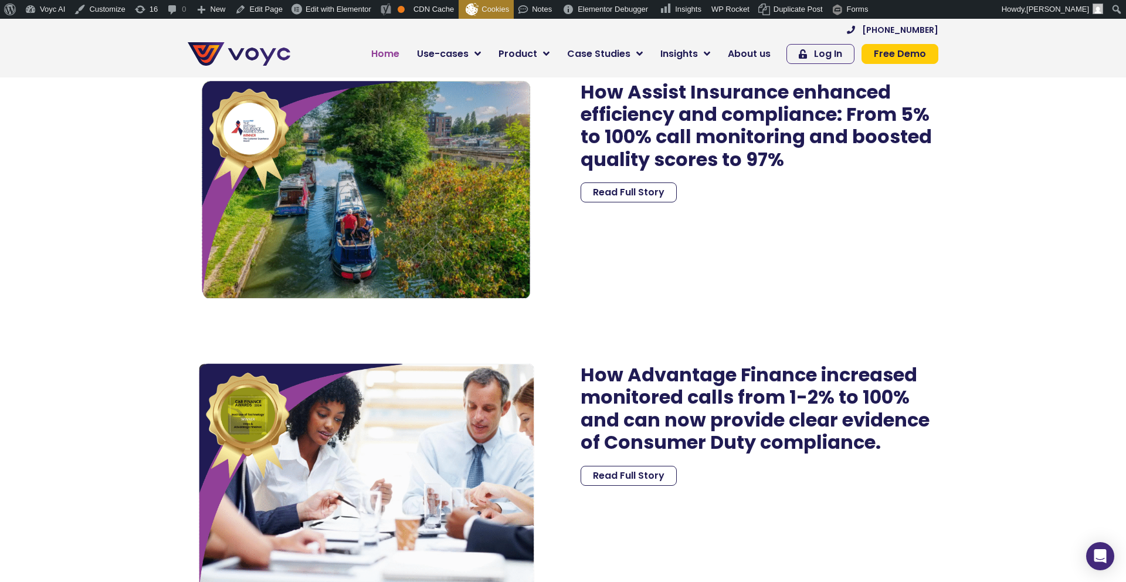
click at [376, 52] on span "Home" at bounding box center [385, 54] width 28 height 14
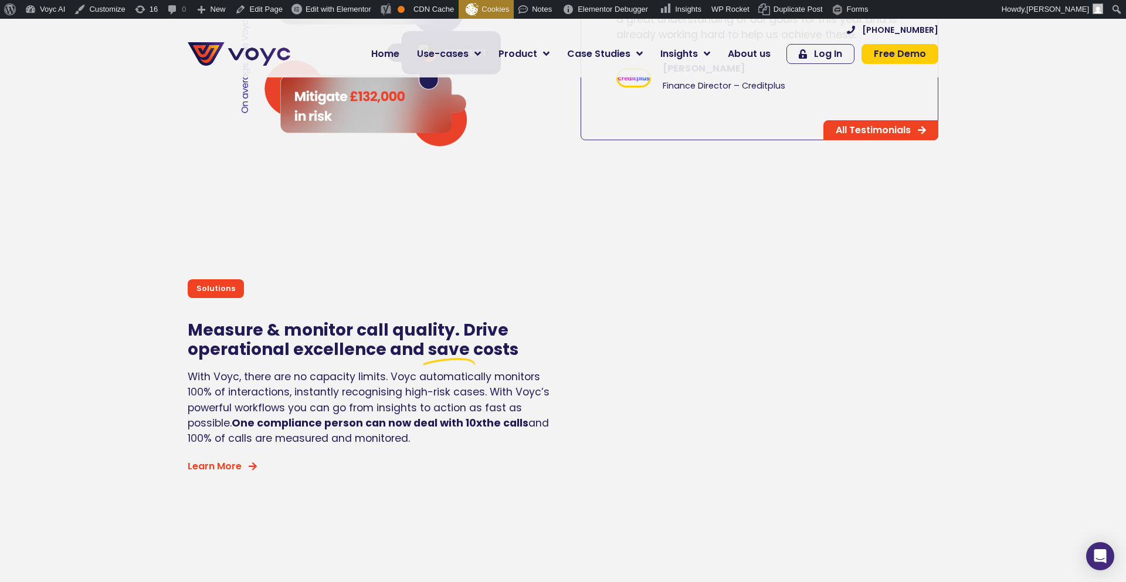
scroll to position [2510, 0]
